Goal: Task Accomplishment & Management: Manage account settings

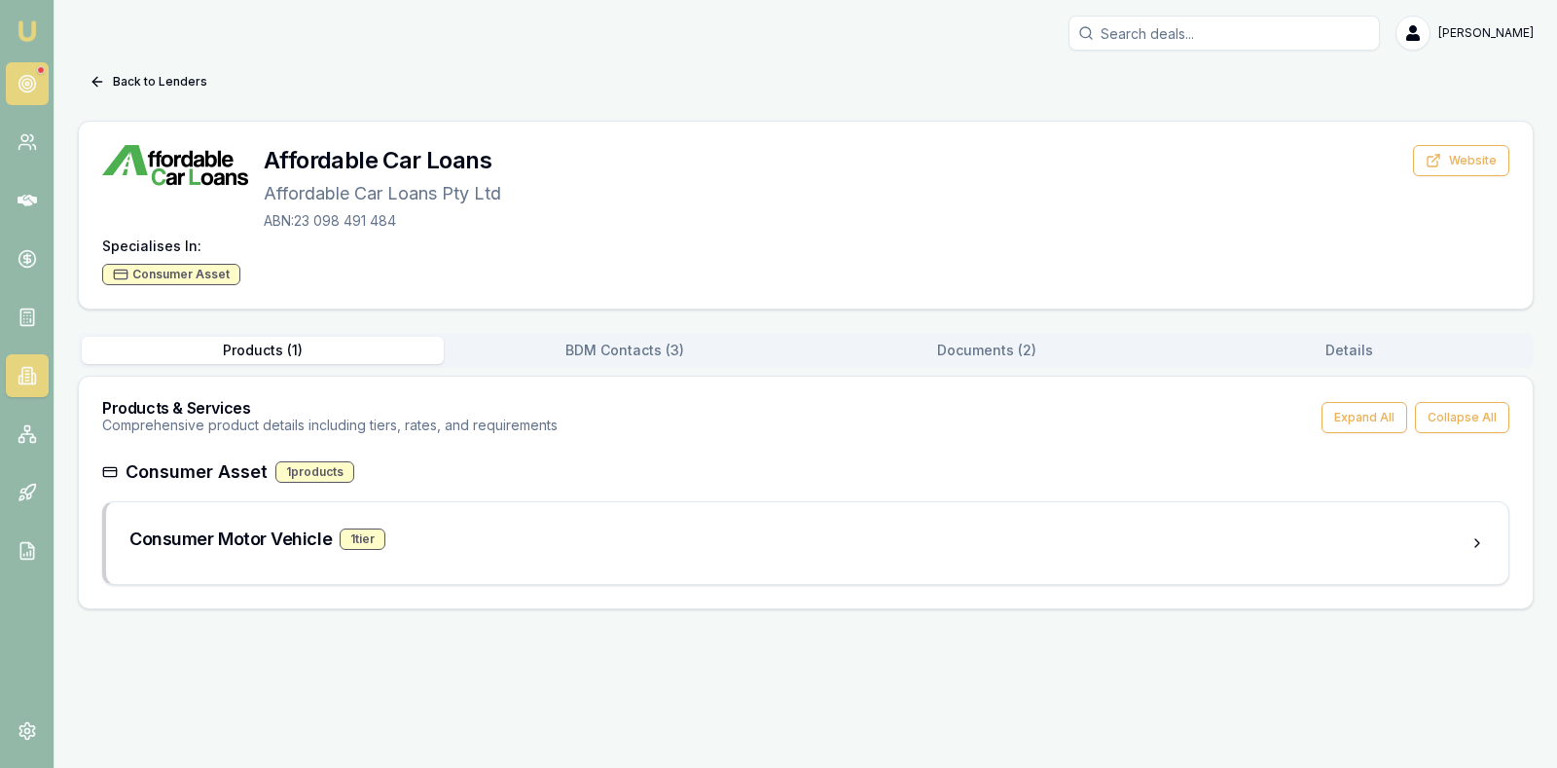
click at [32, 84] on circle at bounding box center [27, 84] width 10 height 10
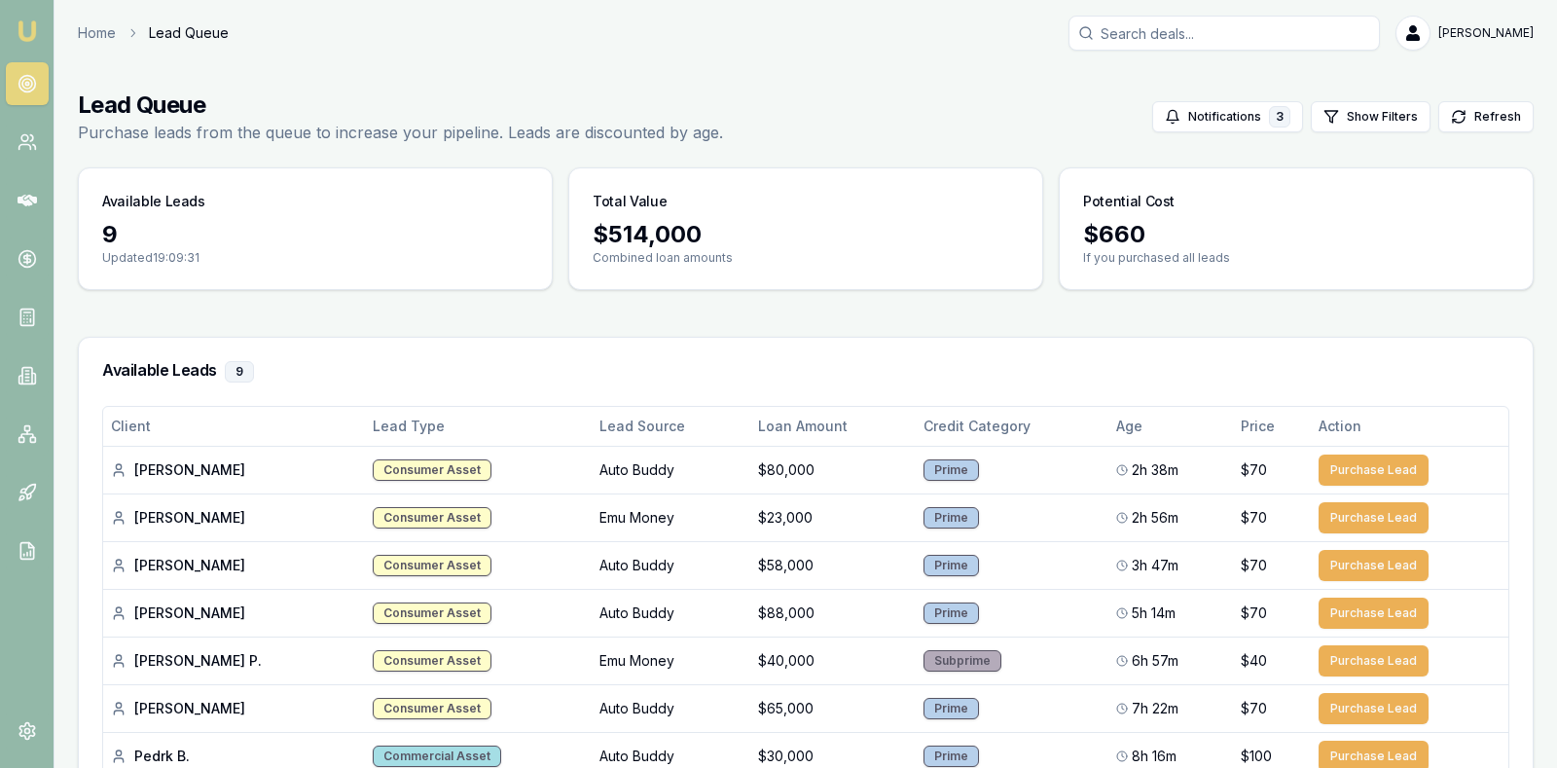
click at [1545, 303] on main "Lead Queue Purchase leads from the queue to increase your pipeline. Leads are d…" at bounding box center [805, 540] width 1503 height 948
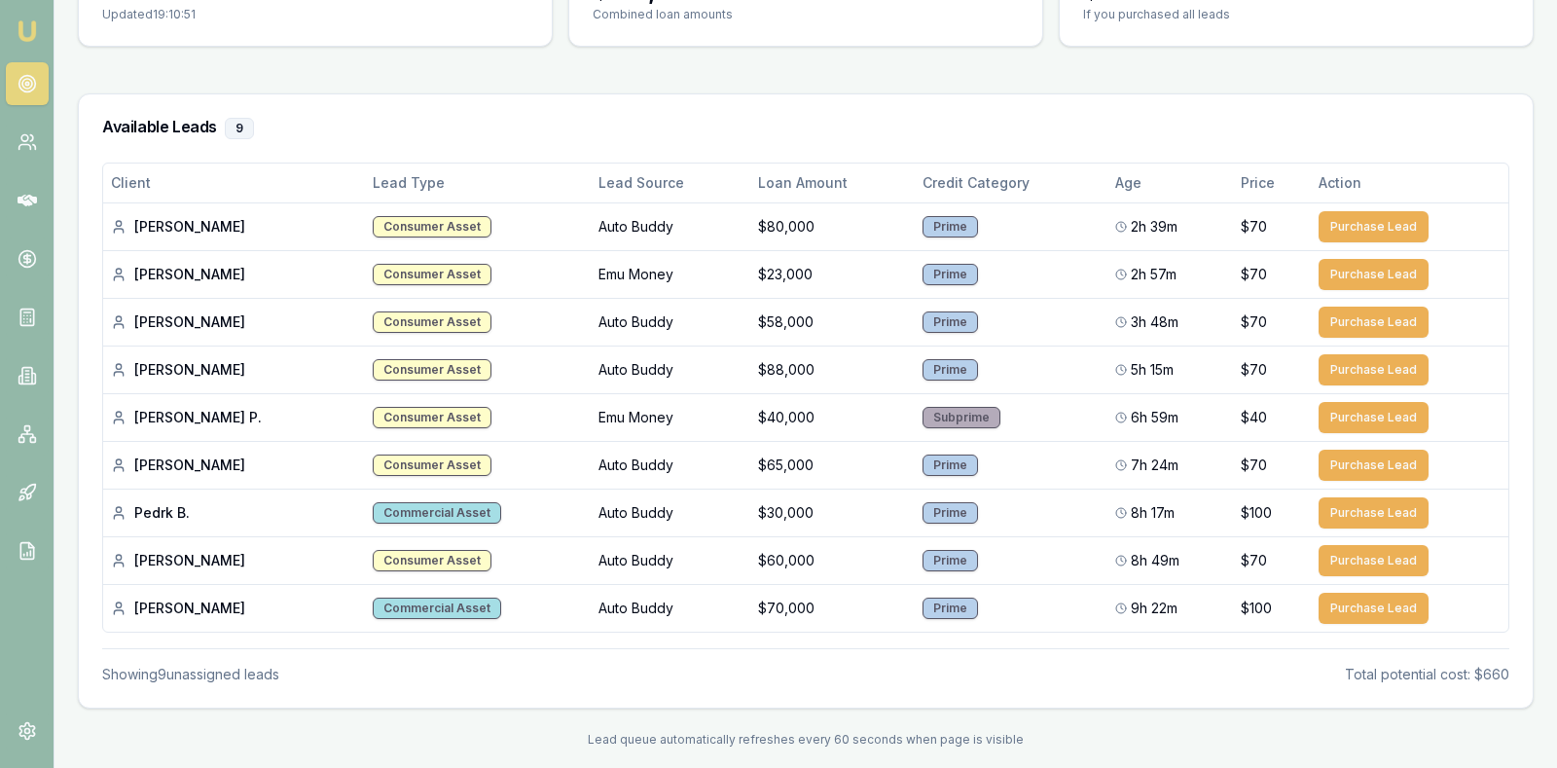
scroll to position [254, 0]
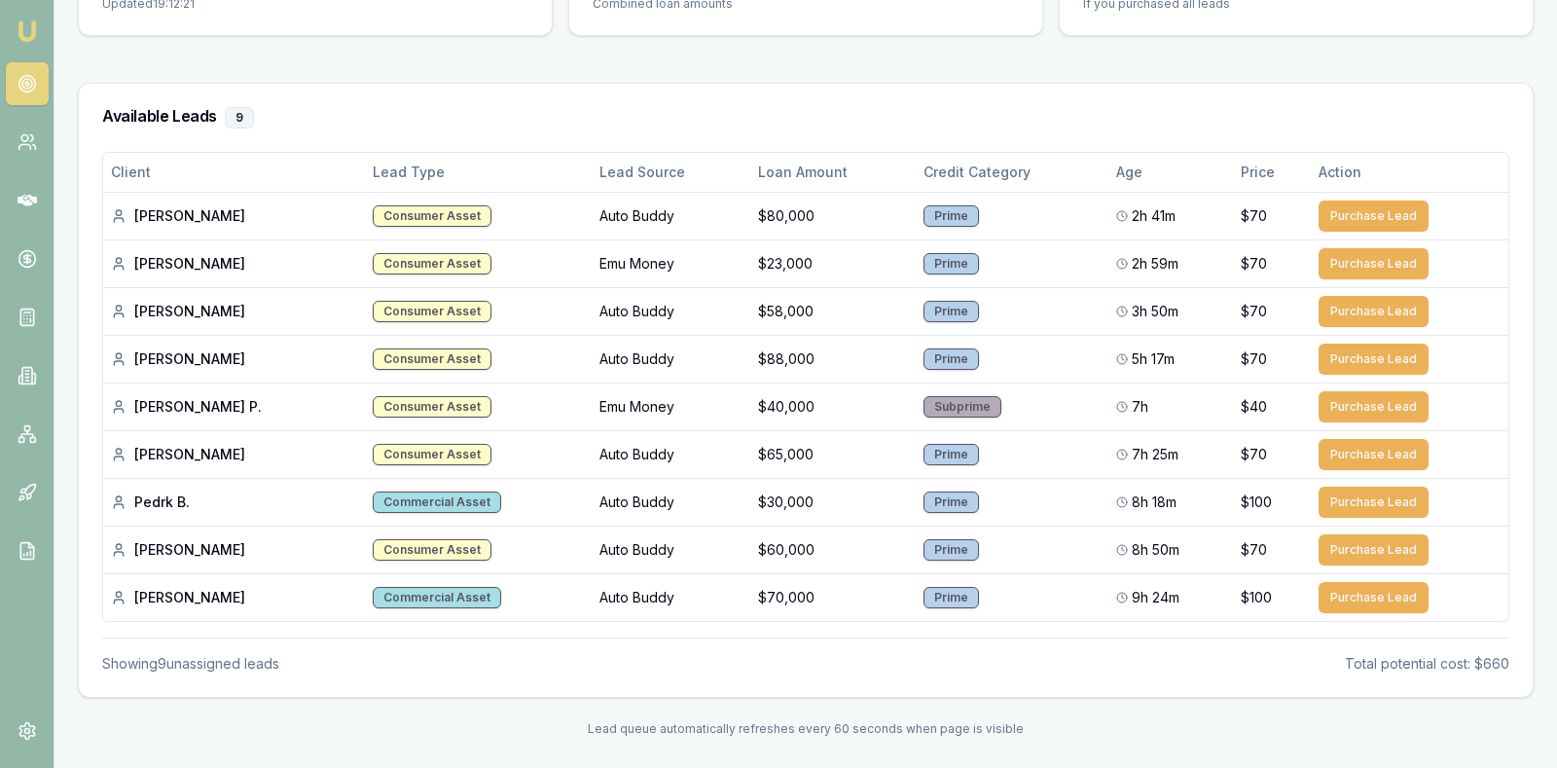
click at [22, 84] on circle at bounding box center [27, 84] width 10 height 10
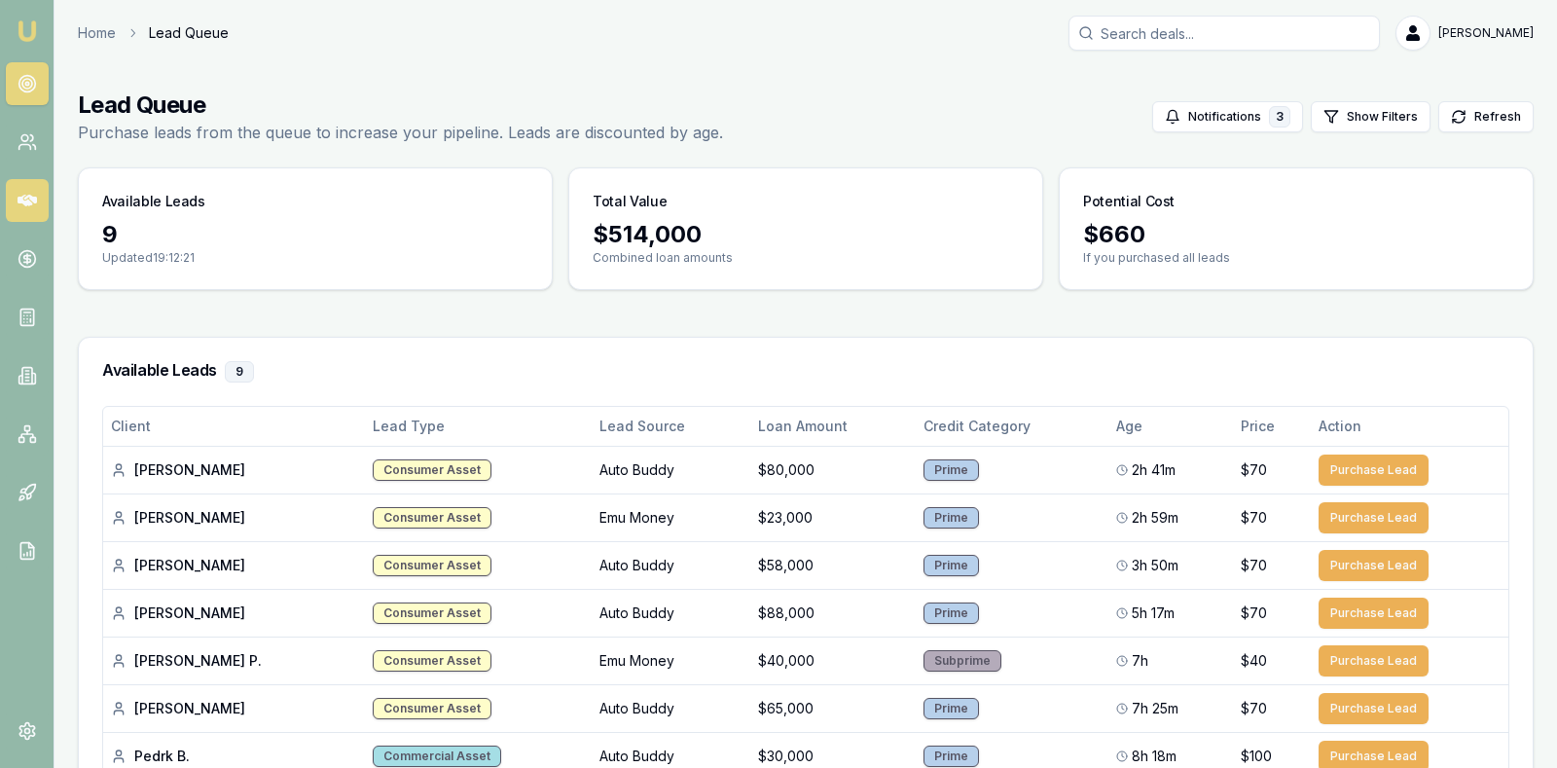
click at [21, 195] on icon at bounding box center [27, 200] width 19 height 19
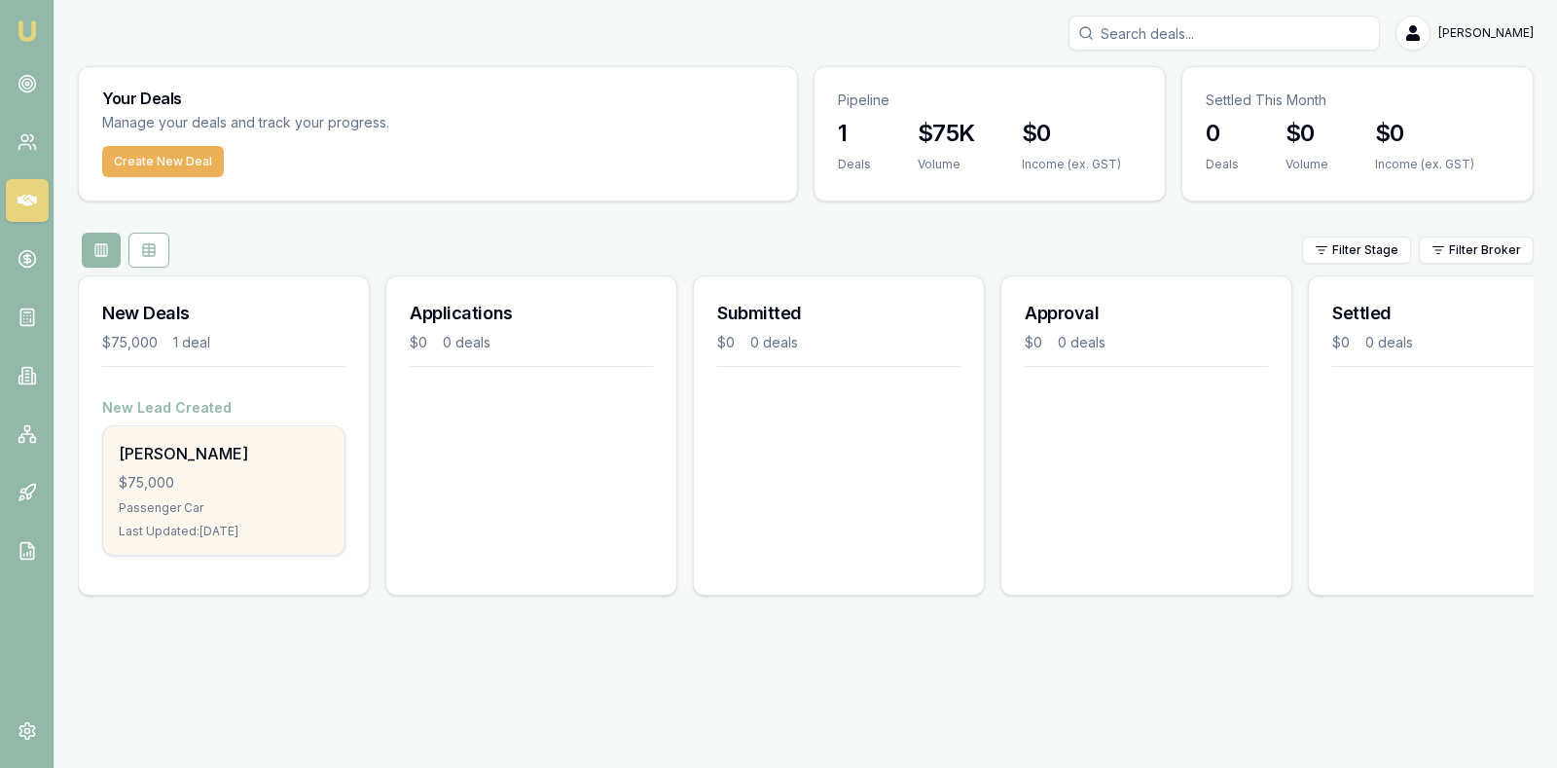
click at [168, 476] on div "$75,000" at bounding box center [224, 482] width 210 height 19
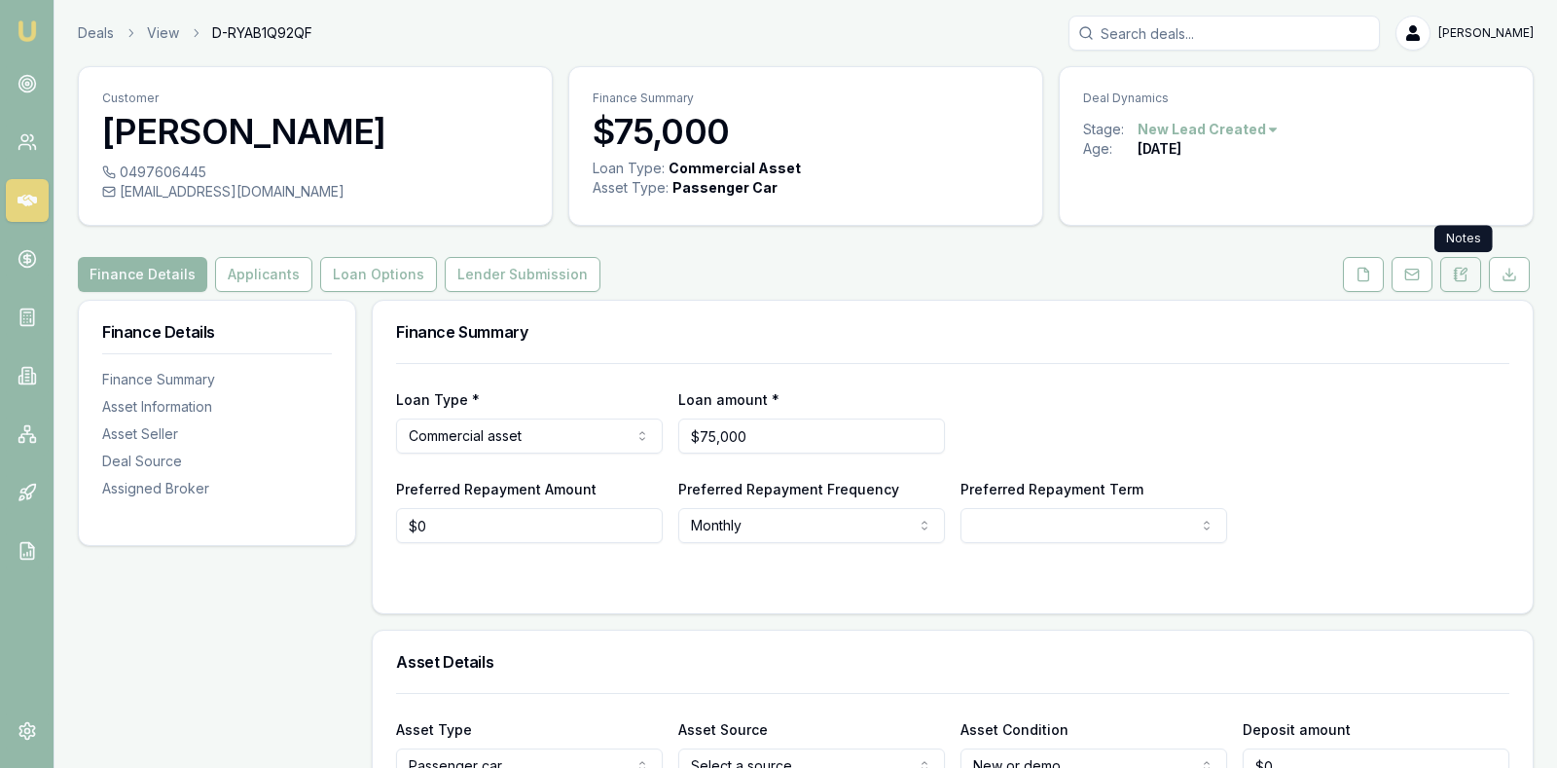
click at [1467, 271] on icon at bounding box center [1464, 272] width 6 height 6
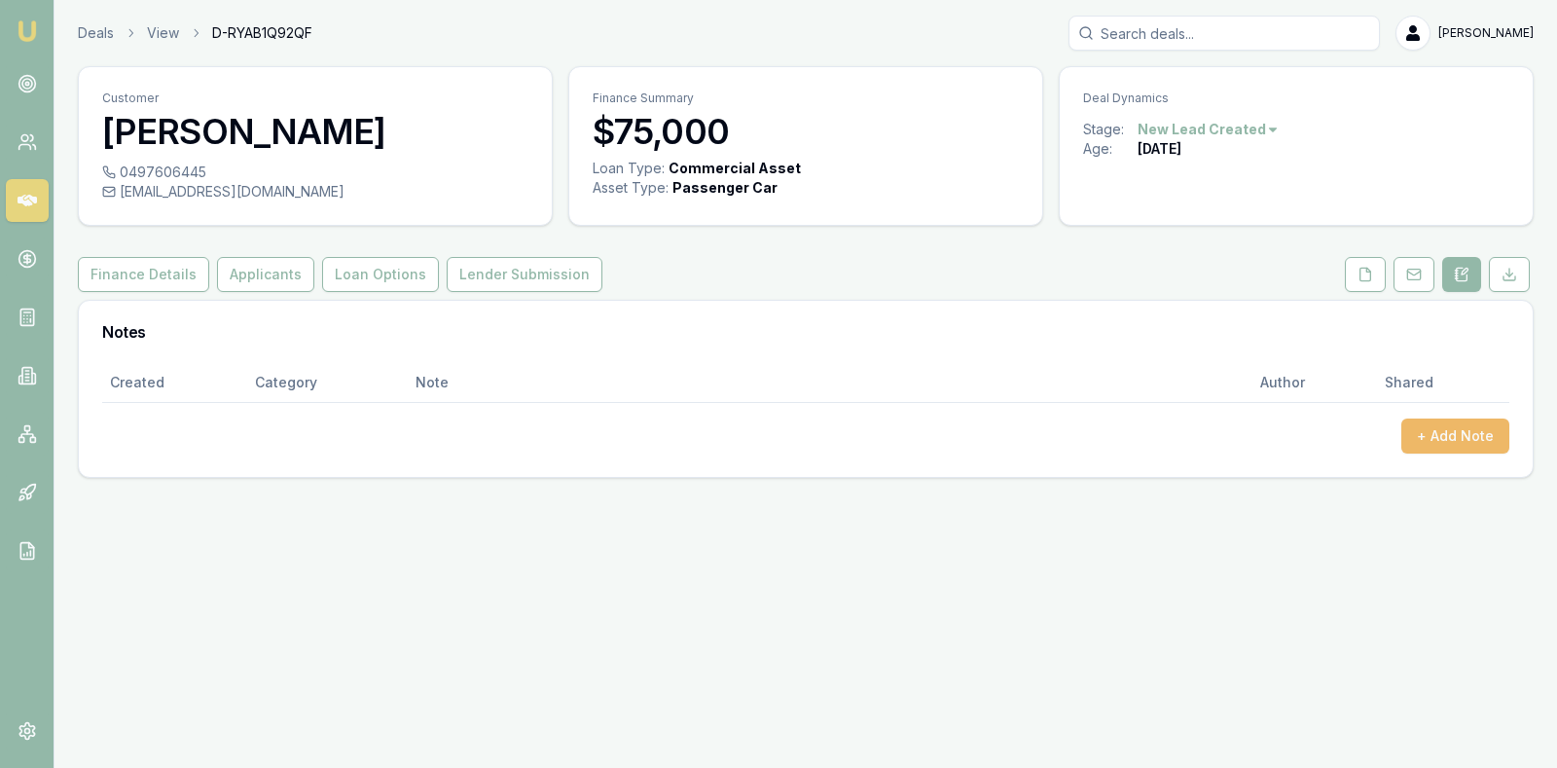
click at [1426, 433] on button "+ Add Note" at bounding box center [1455, 435] width 108 height 35
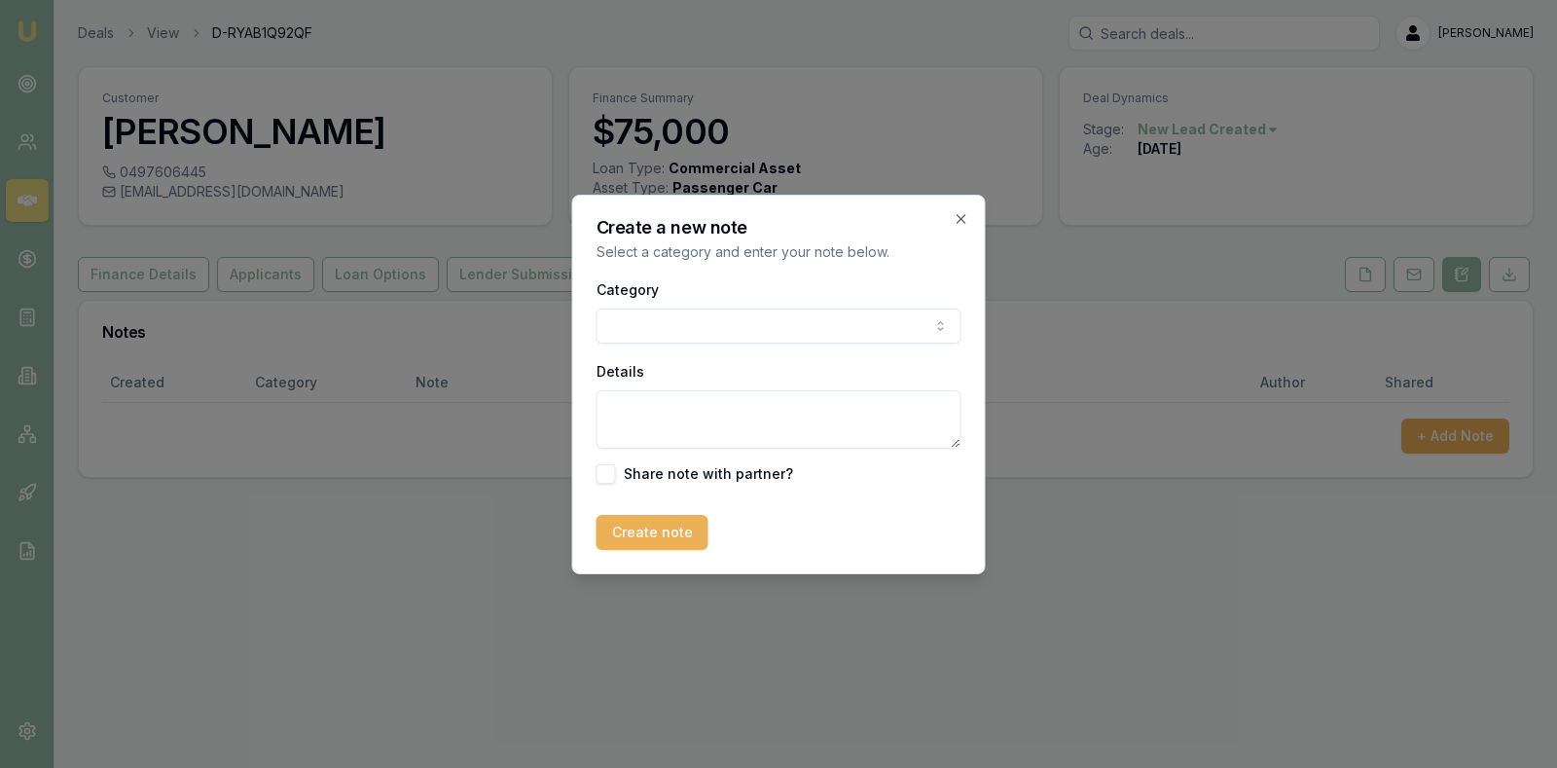
click at [861, 302] on div "Category General notes Attempted contact Follow up reminder Initial discussion …" at bounding box center [779, 310] width 365 height 66
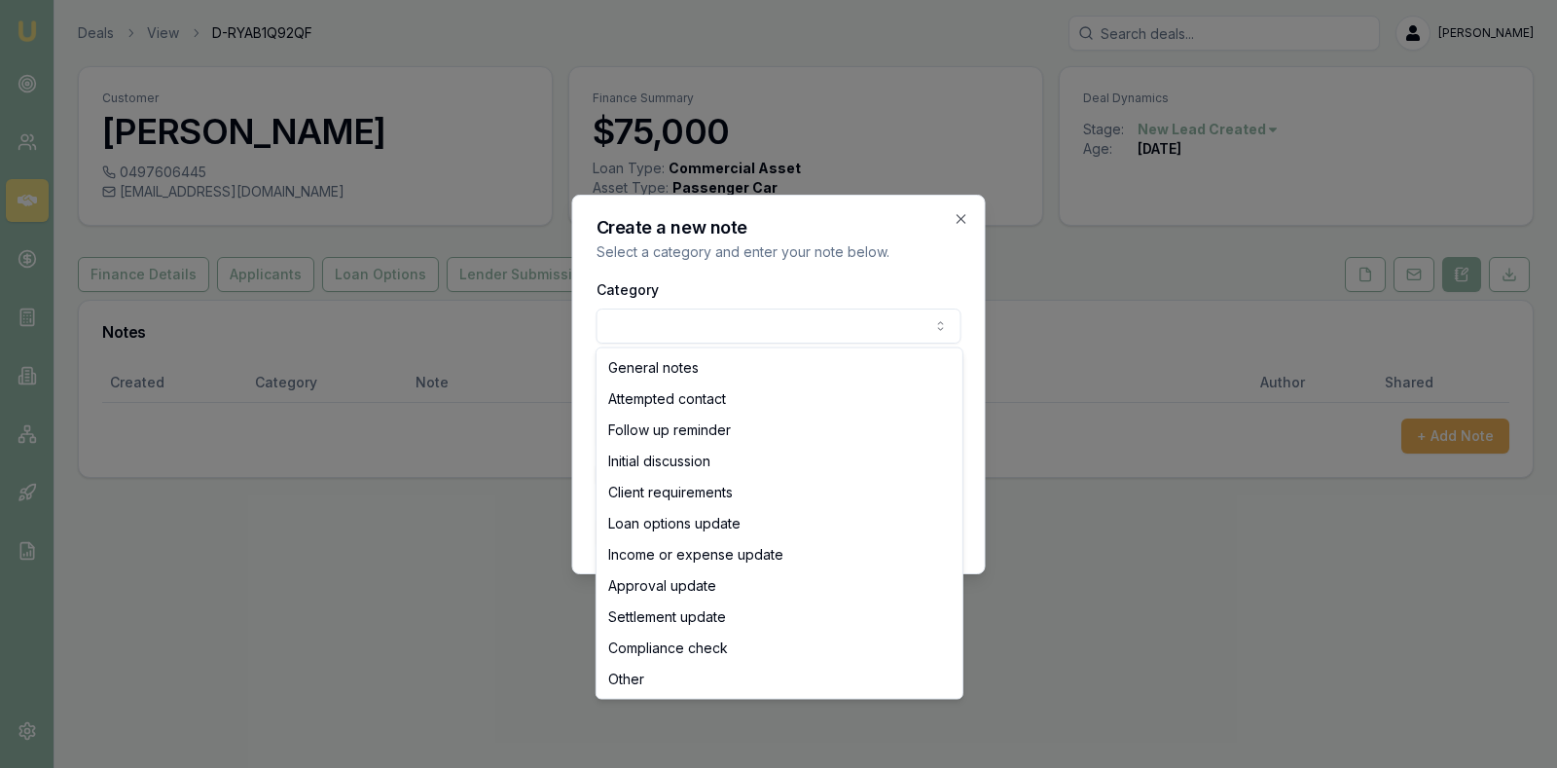
click at [859, 325] on body "Emu Broker Deals View D-RYAB1Q92QF [PERSON_NAME] Toggle Menu Customer [PERSON_N…" at bounding box center [778, 384] width 1557 height 768
select select "ATTEMPTED_CONTACT"
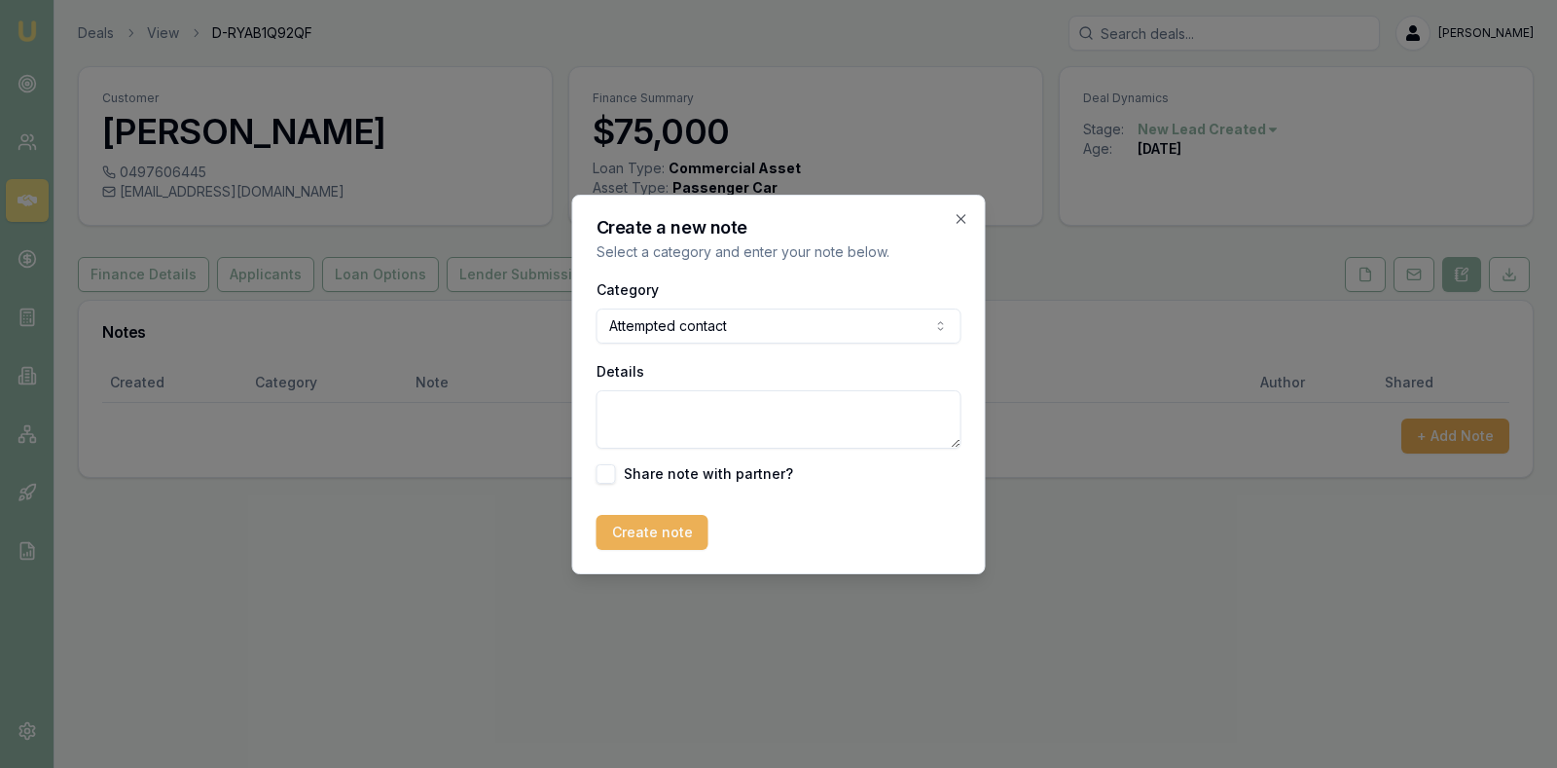
click at [728, 417] on textarea "Details" at bounding box center [779, 419] width 365 height 58
type textarea "No contact. Text and calls."
click at [668, 526] on button "Create note" at bounding box center [653, 532] width 112 height 35
